Goal: Navigation & Orientation: Find specific page/section

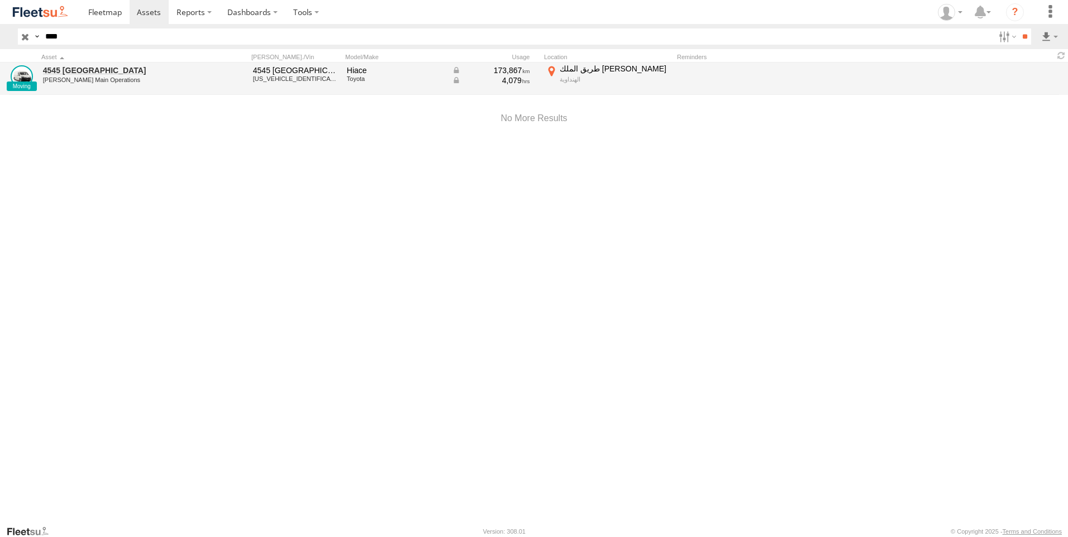
drag, startPoint x: 0, startPoint y: 0, endPoint x: 0, endPoint y: 65, distance: 65.4
click at [0, 65] on html at bounding box center [534, 268] width 1068 height 537
click at [1018, 28] on input "**" at bounding box center [1024, 36] width 13 height 16
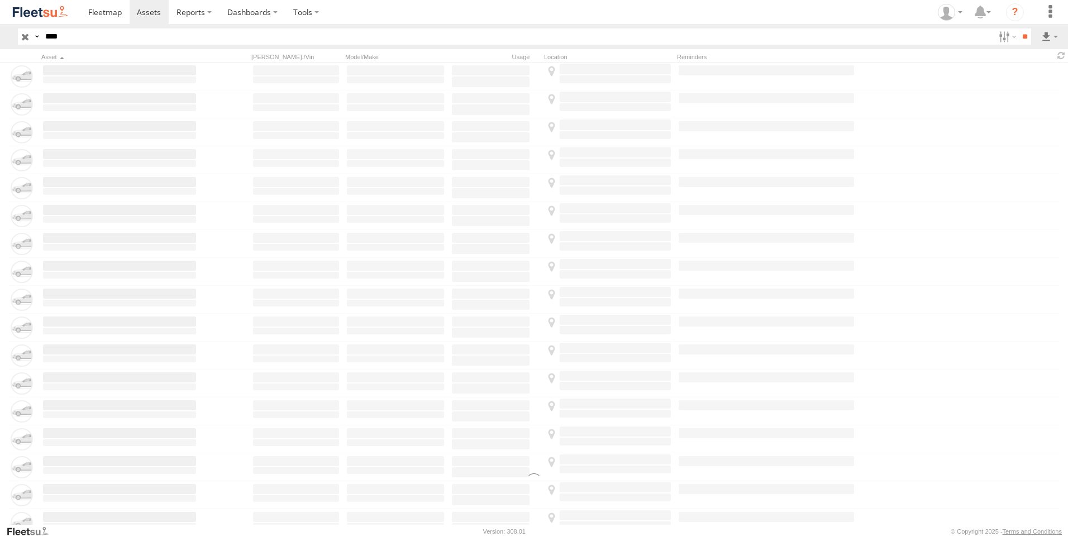
click at [0, 0] on label "×" at bounding box center [0, 0] width 0 height 0
drag, startPoint x: 113, startPoint y: 40, endPoint x: 66, endPoint y: 48, distance: 48.1
click at [66, 48] on header "Search Query Asset ID Asset Label Registration Manufacturer Model VIN Job ID De…" at bounding box center [534, 36] width 1068 height 25
type input "*"
click at [36, 15] on img at bounding box center [40, 11] width 58 height 15
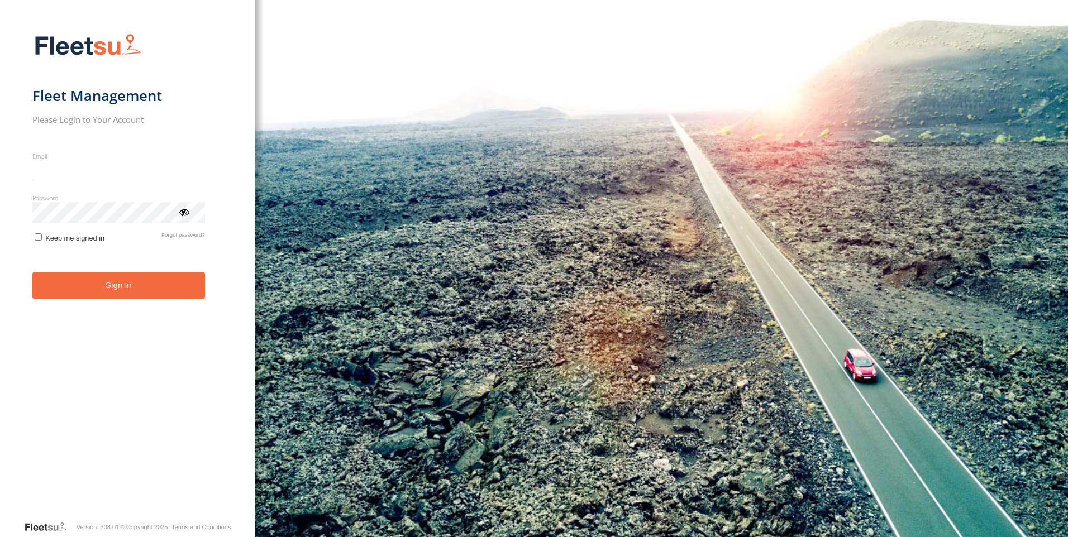
type input "**********"
click at [126, 301] on form "**********" at bounding box center [127, 274] width 191 height 494
click at [43, 240] on label "Keep me signed in" at bounding box center [68, 237] width 73 height 11
click at [88, 285] on button "Sign in" at bounding box center [118, 285] width 173 height 27
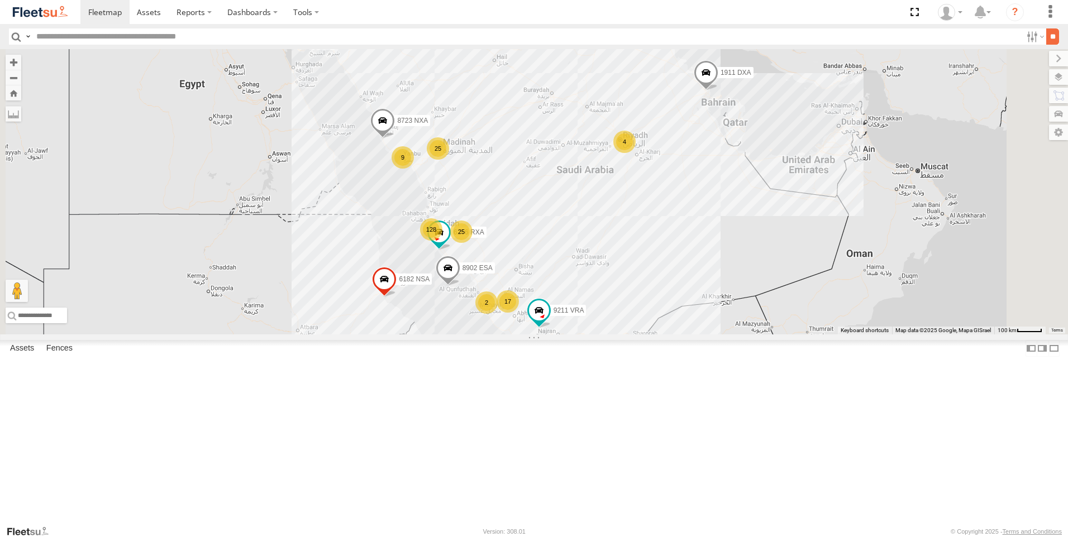
click at [1047, 42] on input "**" at bounding box center [1052, 36] width 13 height 16
click at [1038, 41] on label at bounding box center [1034, 36] width 24 height 16
click at [0, 0] on span "Offline" at bounding box center [0, 0] width 0 height 0
click at [0, 0] on span "JED Airport" at bounding box center [0, 0] width 0 height 0
click at [0, 0] on span "JED GOV" at bounding box center [0, 0] width 0 height 0
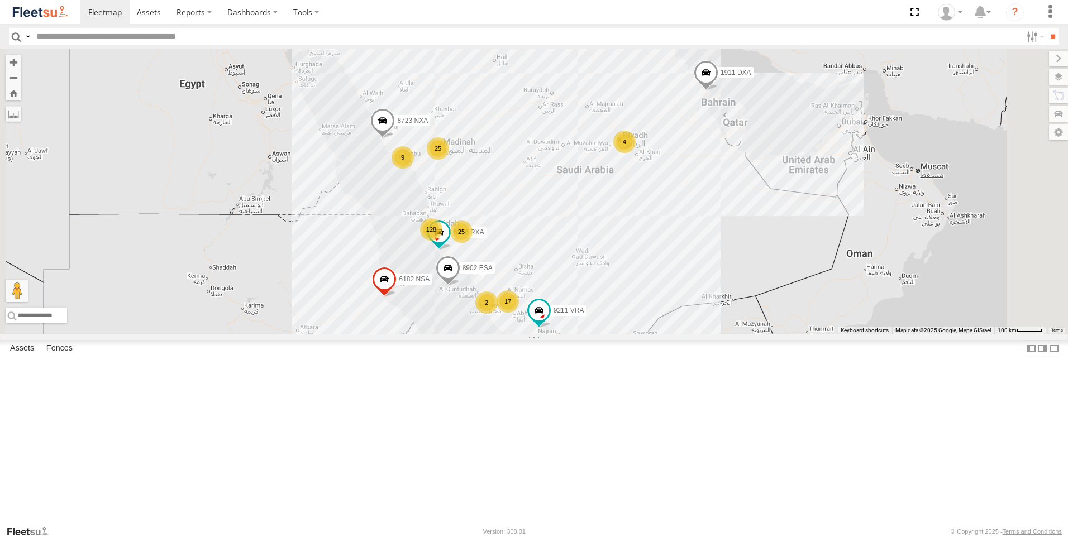
click at [0, 0] on span "JED LH" at bounding box center [0, 0] width 0 height 0
click at [0, 0] on span "JED Main Operations" at bounding box center [0, 0] width 0 height 0
click at [0, 0] on div "JED Passports" at bounding box center [0, 0] width 0 height 0
click at [1022, 44] on div "JED - Jeddah Abha Warhouse Al Khomra - Logistics WH Jeddah Baha warehouse Defle…" at bounding box center [1022, 37] width 0 height 15
drag, startPoint x: 37, startPoint y: 204, endPoint x: 37, endPoint y: 210, distance: 6.1
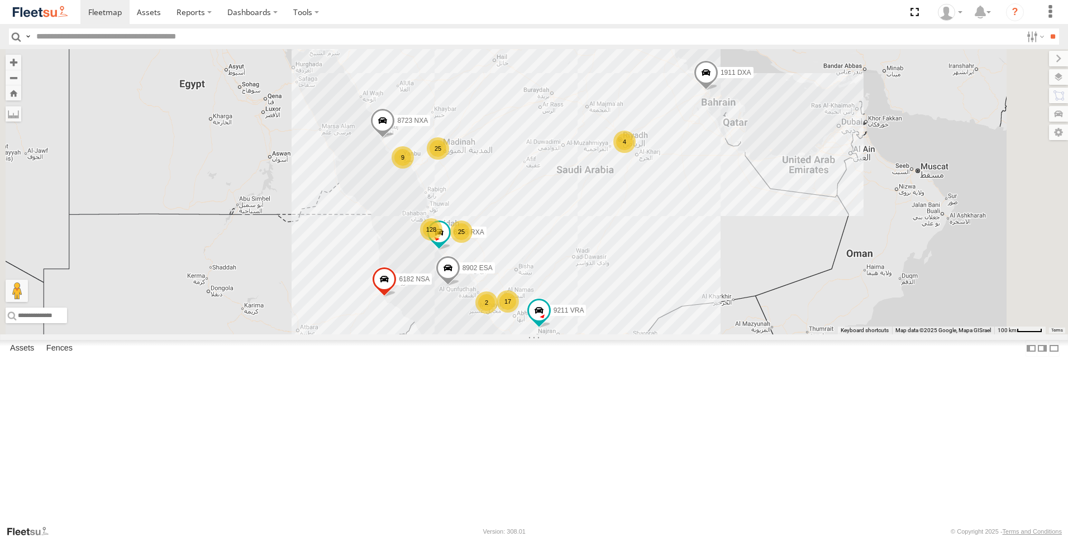
click at [0, 0] on span "JED Passports" at bounding box center [0, 0] width 0 height 0
click at [0, 0] on span "JED RUH NCB Mail Room" at bounding box center [0, 0] width 0 height 0
click at [0, 0] on span "JED SNB" at bounding box center [0, 0] width 0 height 0
click at [0, 0] on span "Jeddah - Alhamadaniah Branch" at bounding box center [0, 0] width 0 height 0
click at [0, 0] on span "Jeddah - Obhur branch" at bounding box center [0, 0] width 0 height 0
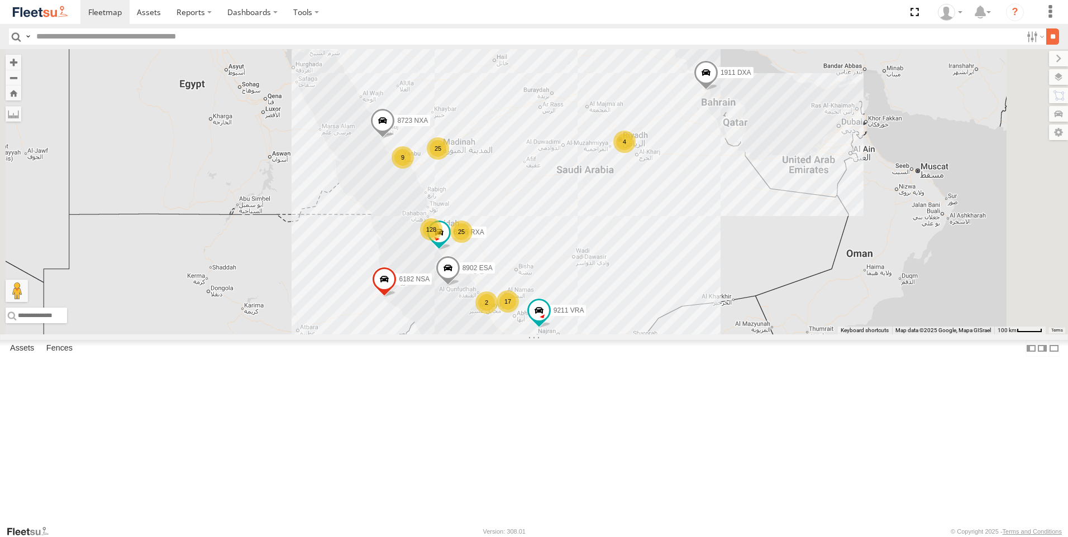
click at [1049, 32] on input "**" at bounding box center [1052, 36] width 13 height 16
